Goal: Check status: Check status

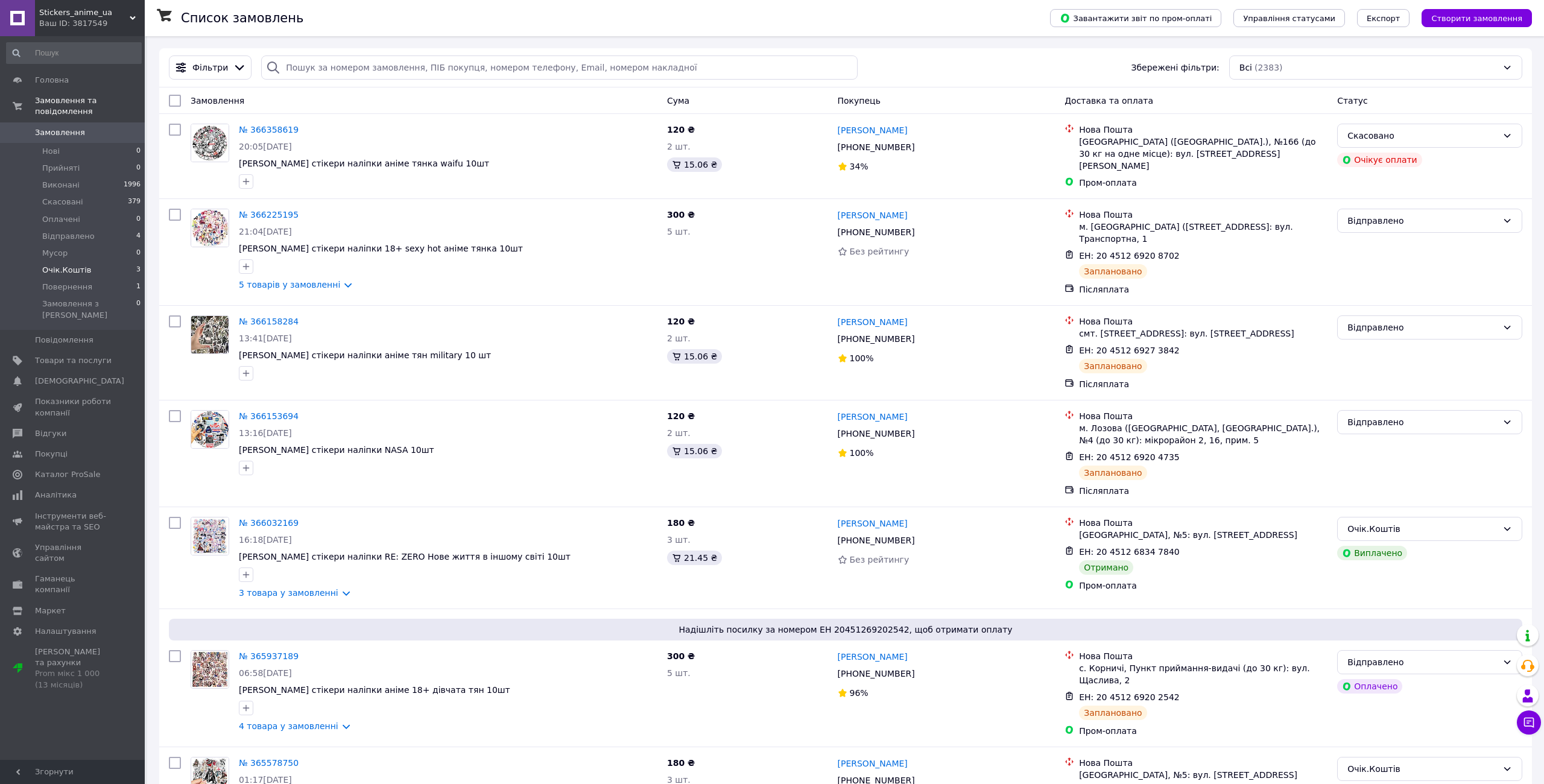
click at [75, 265] on span "Очік.Коштів" at bounding box center [66, 270] width 49 height 11
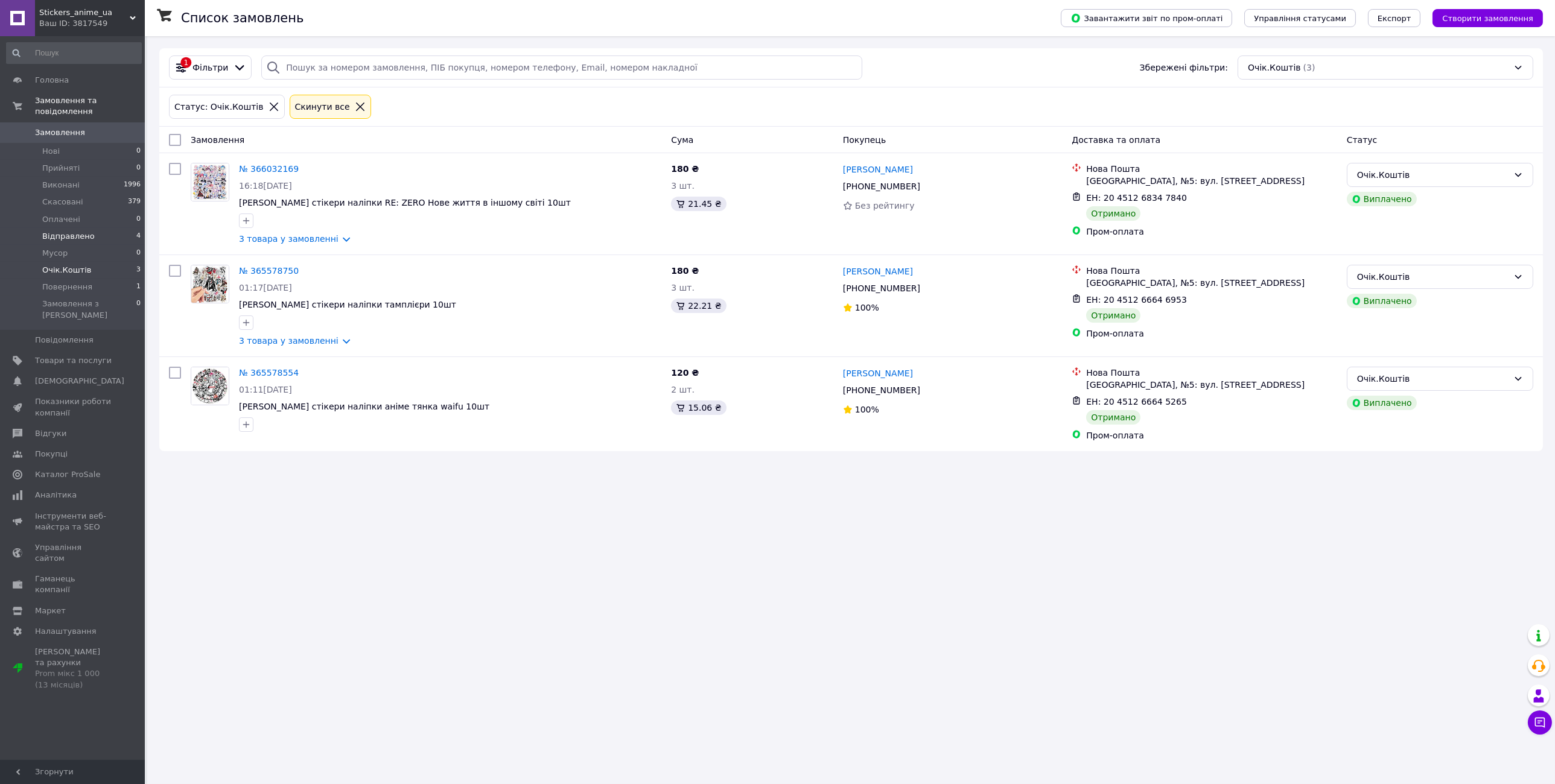
click at [64, 231] on span "Відправлено" at bounding box center [68, 236] width 53 height 11
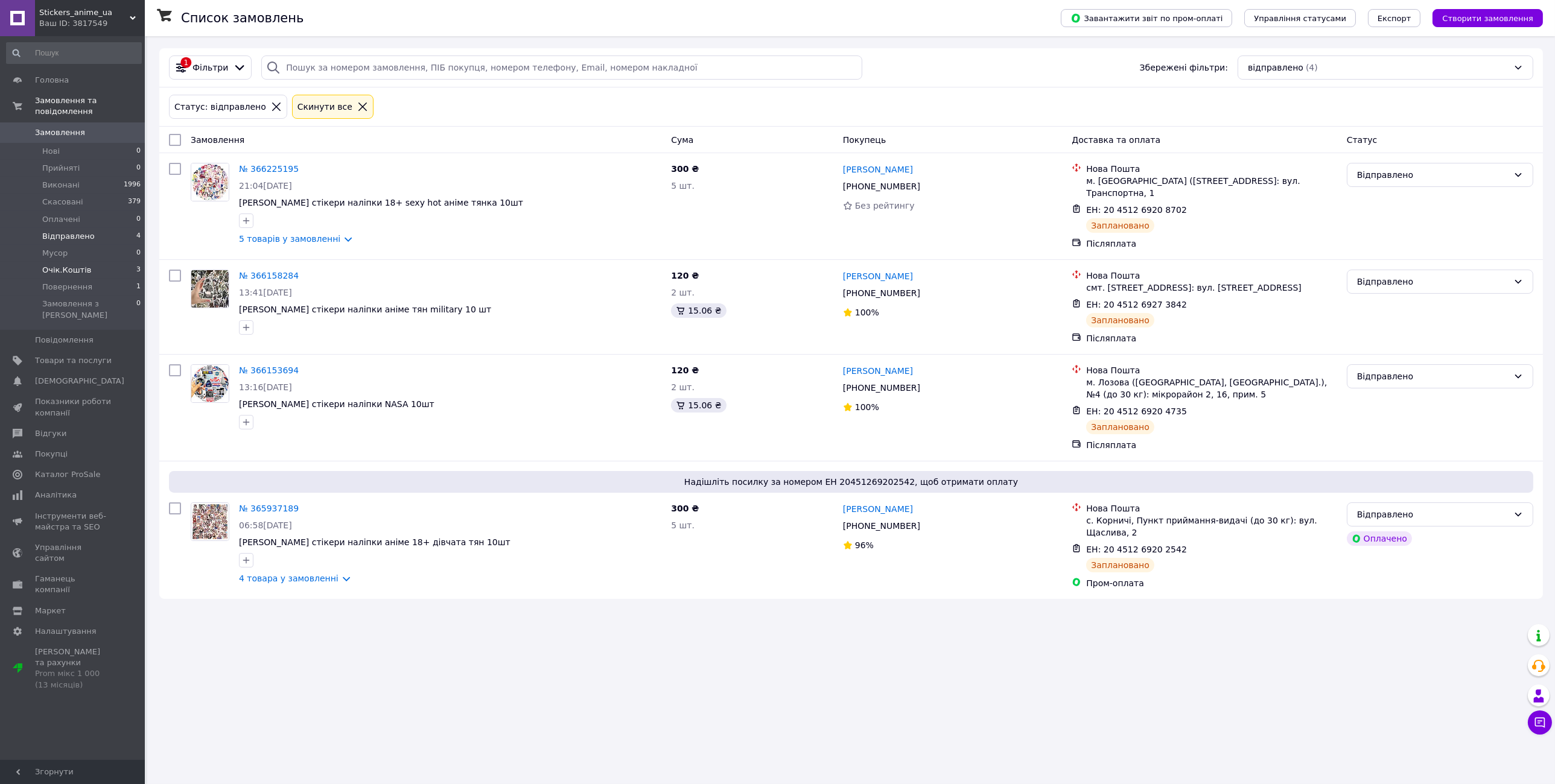
click at [85, 262] on li "Очік.Коштів 3" at bounding box center [74, 270] width 148 height 17
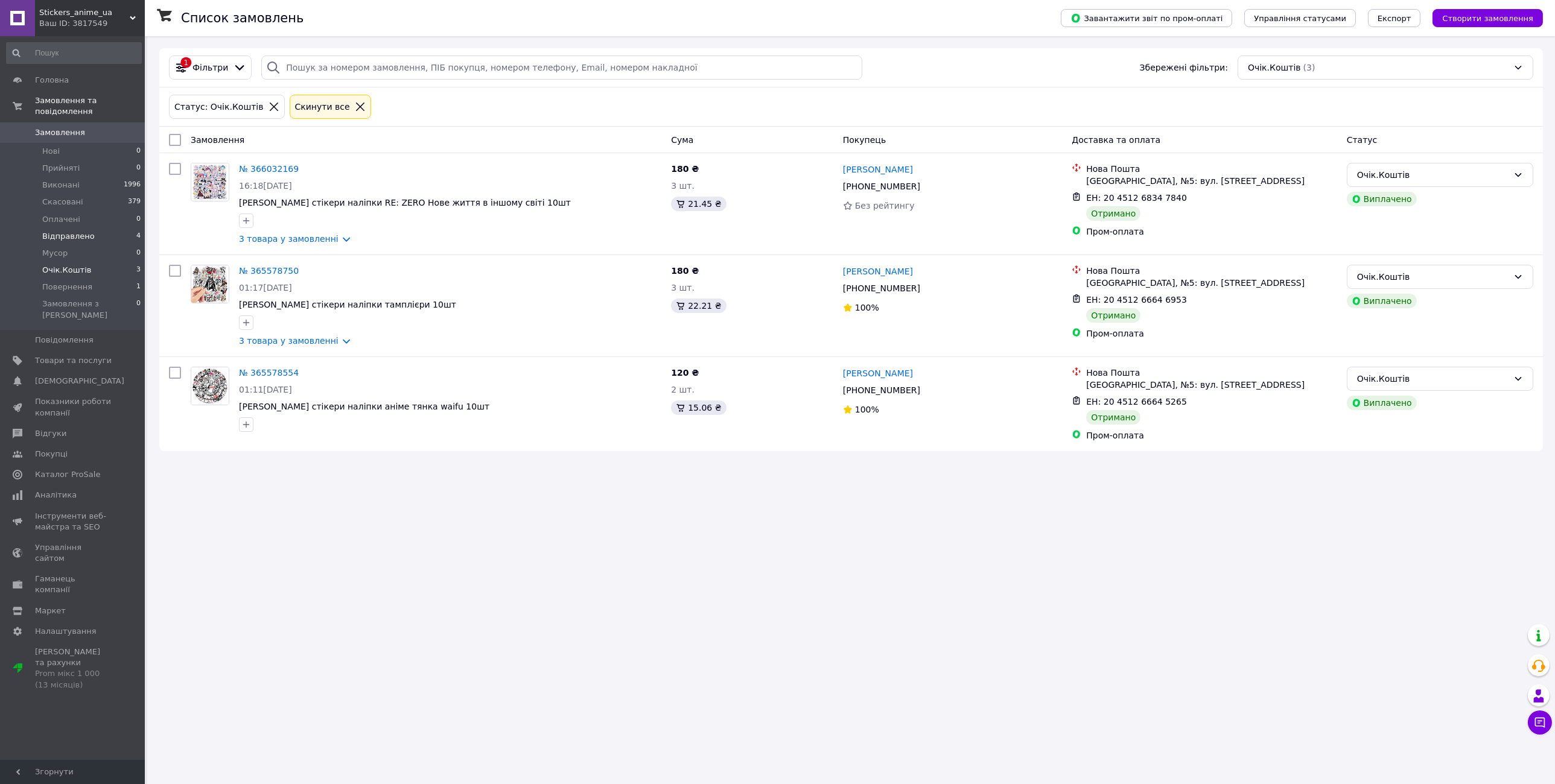
click at [84, 231] on span "Відправлено" at bounding box center [68, 236] width 53 height 11
